Goal: Task Accomplishment & Management: Use online tool/utility

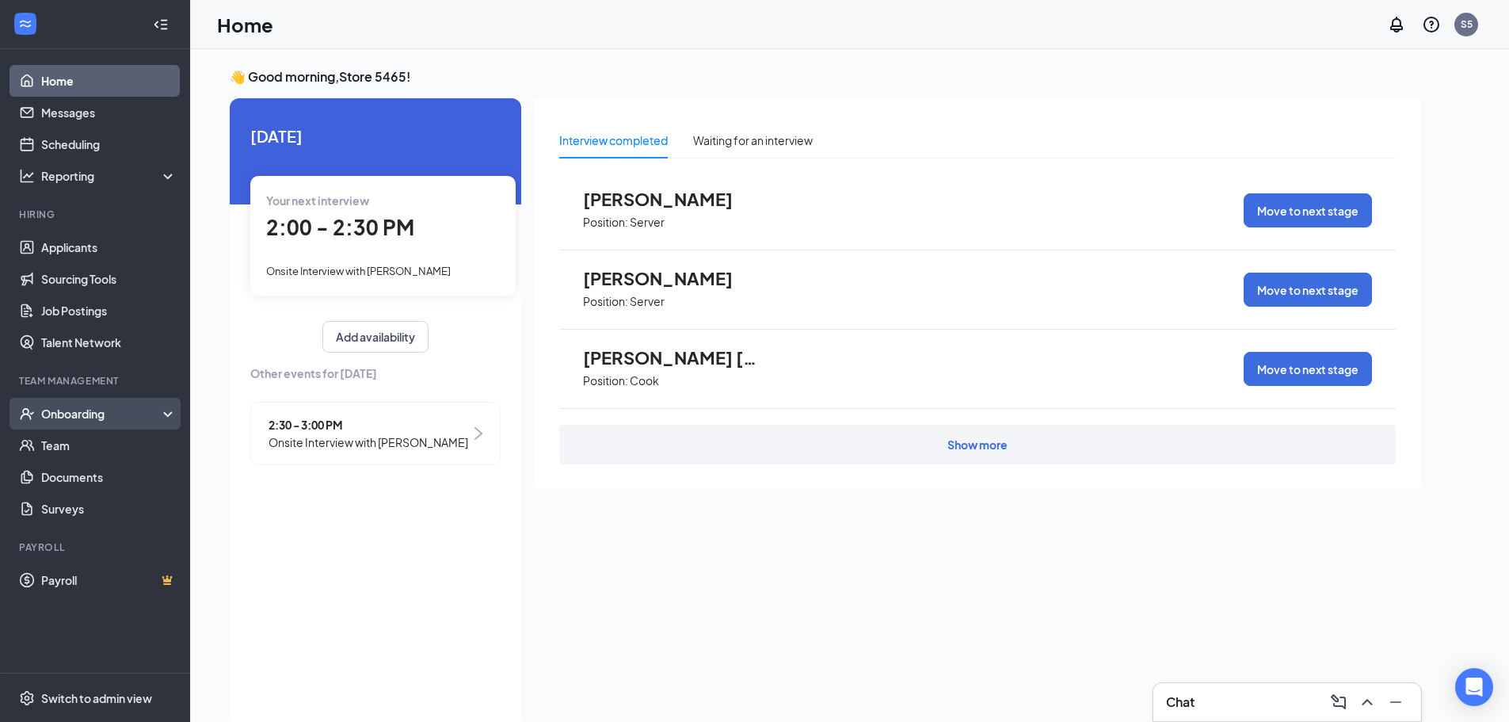
click at [113, 411] on div "Onboarding" at bounding box center [102, 414] width 122 height 16
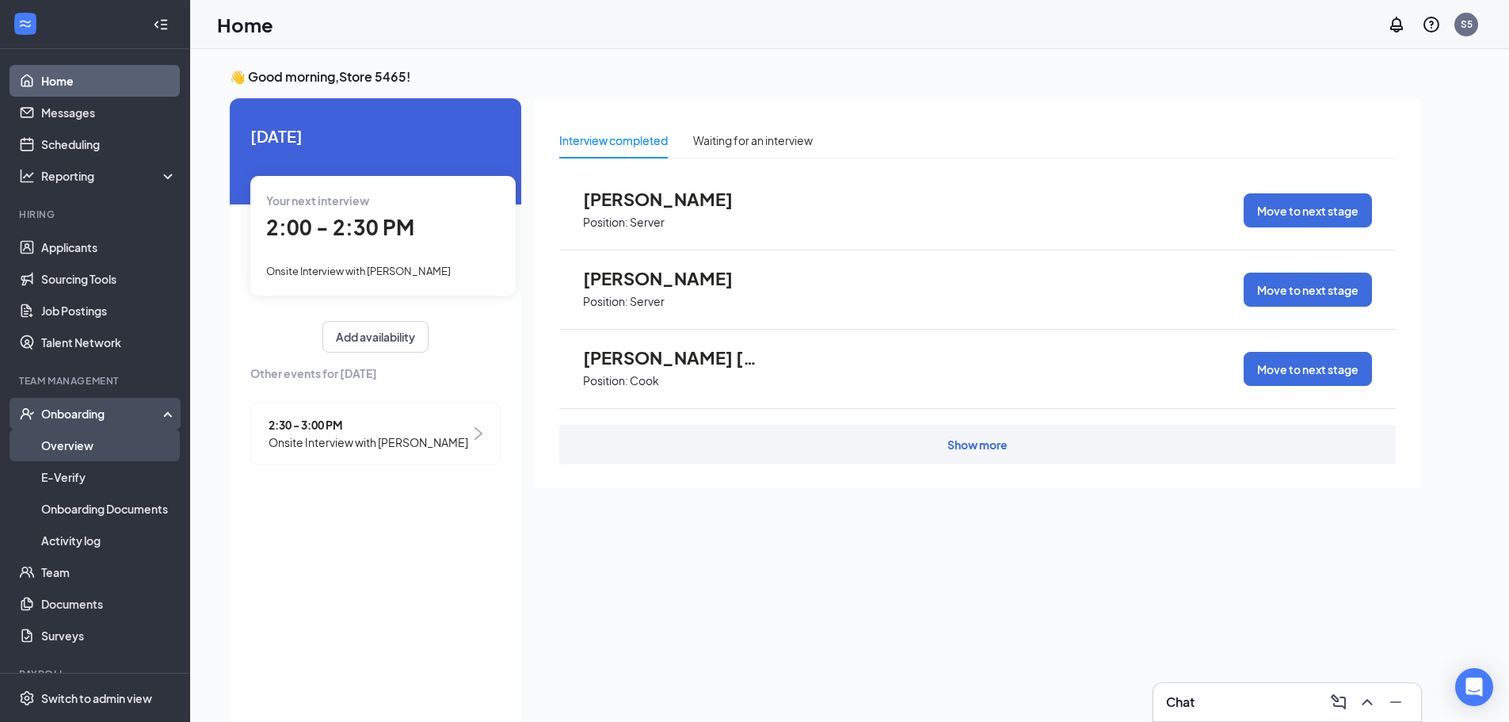
click at [109, 438] on link "Overview" at bounding box center [108, 445] width 135 height 32
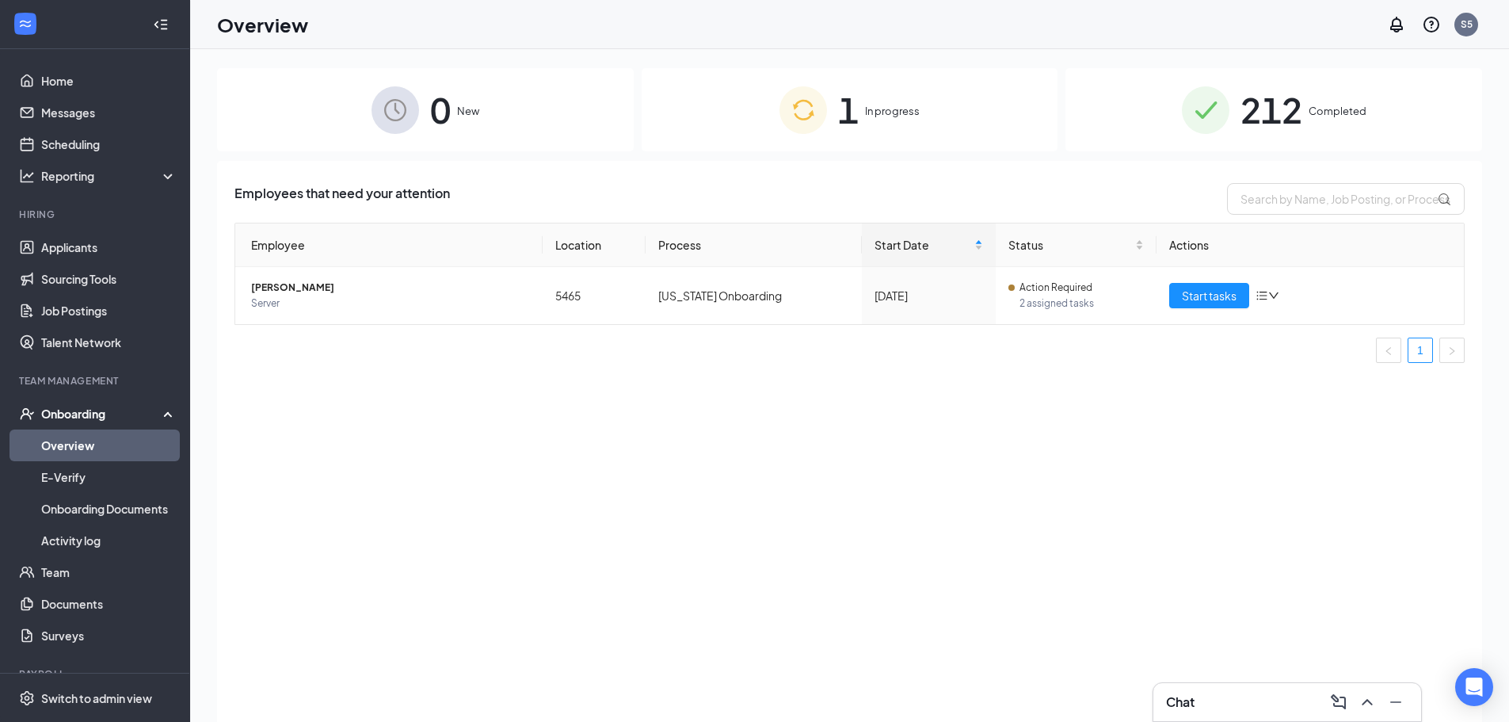
click at [831, 112] on div "1 In progress" at bounding box center [850, 109] width 417 height 83
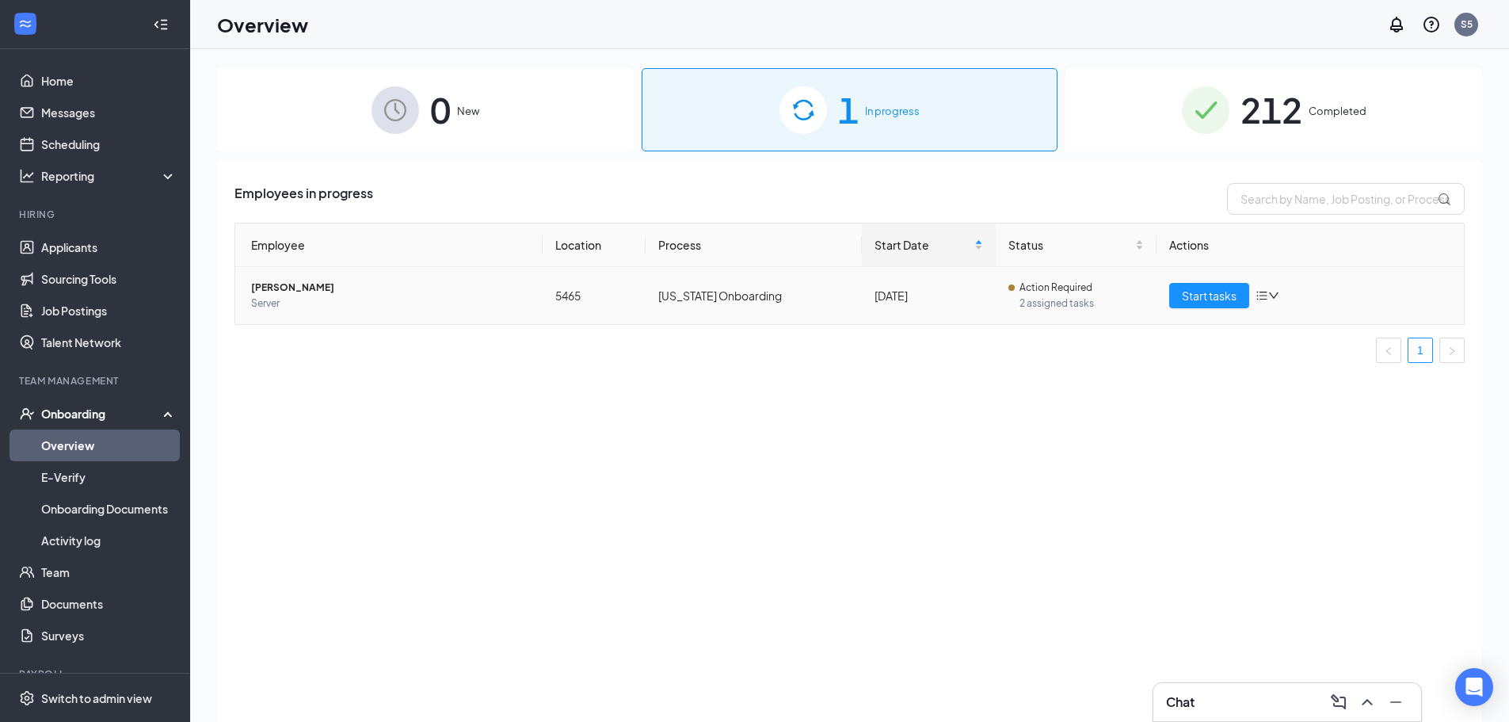
click at [1282, 297] on div "Start tasks" at bounding box center [1310, 295] width 282 height 25
click at [1276, 298] on icon "down" at bounding box center [1274, 295] width 10 height 6
click at [1214, 301] on span "Start tasks" at bounding box center [1209, 295] width 55 height 17
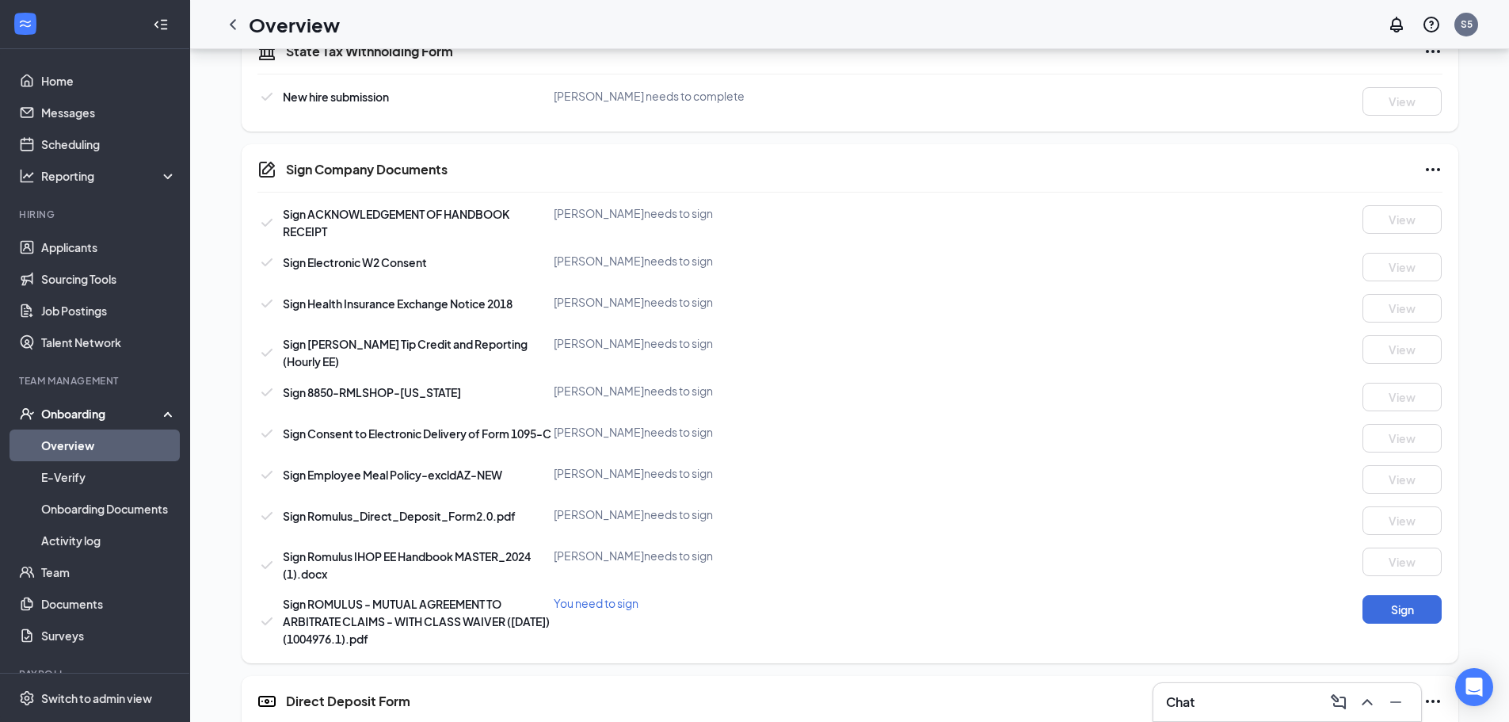
scroll to position [713, 0]
